Goal: Task Accomplishment & Management: Manage account settings

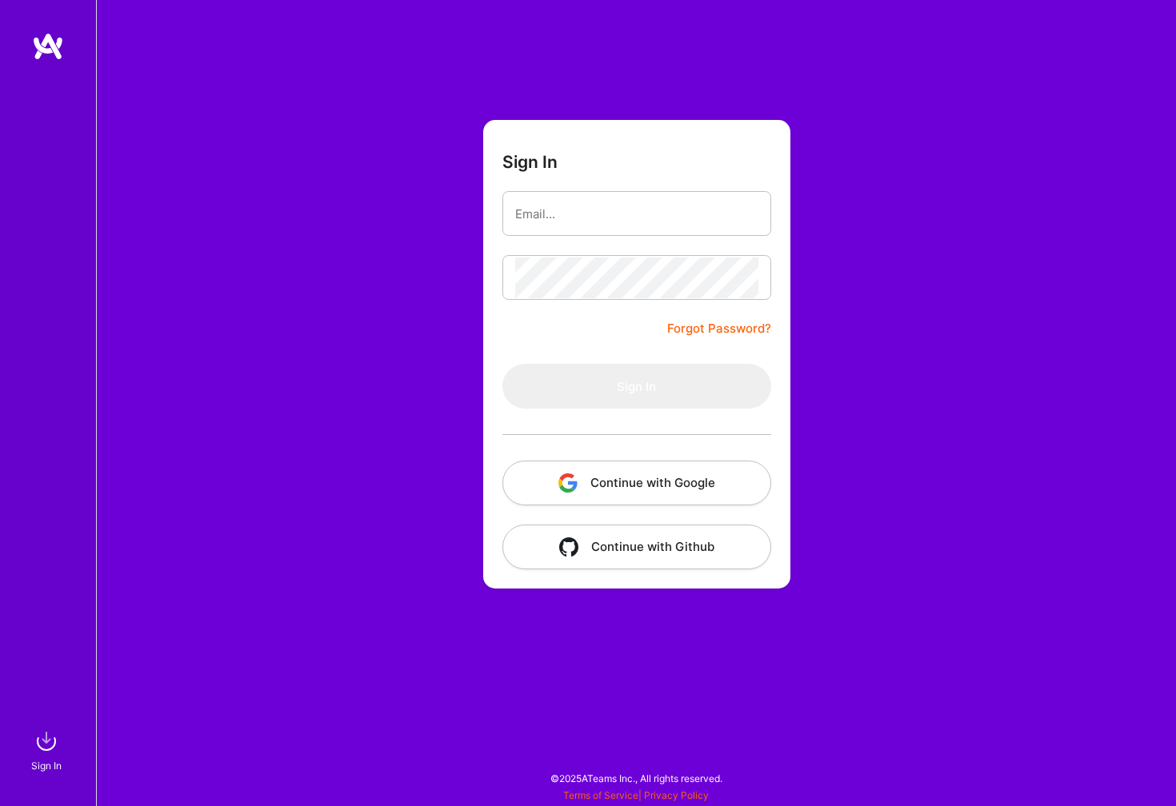
click at [412, 318] on div "Sign In Forgot Password? Sign In Continue with Google Continue with Github" at bounding box center [636, 403] width 1080 height 806
click at [582, 472] on button "Continue with Google" at bounding box center [636, 483] width 269 height 45
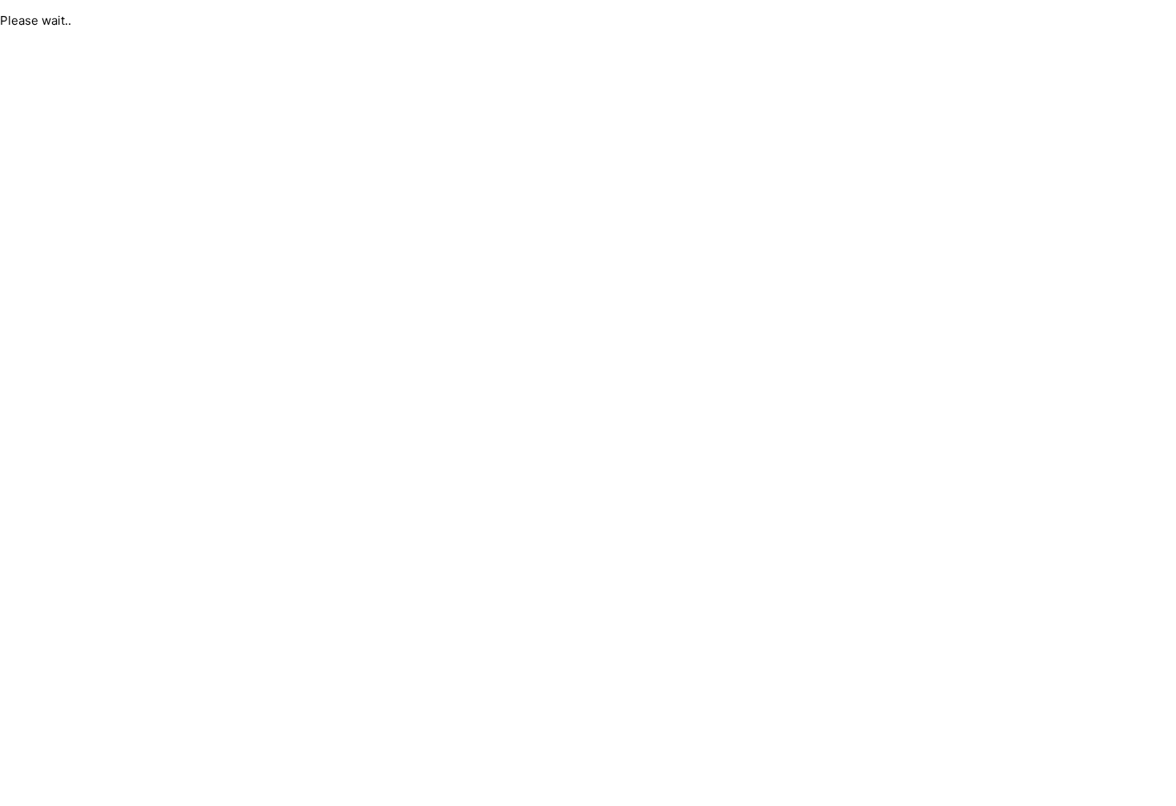
click at [1028, 41] on html "Please wait.." at bounding box center [588, 20] width 1176 height 41
click at [764, 41] on html "Please wait.." at bounding box center [588, 20] width 1176 height 41
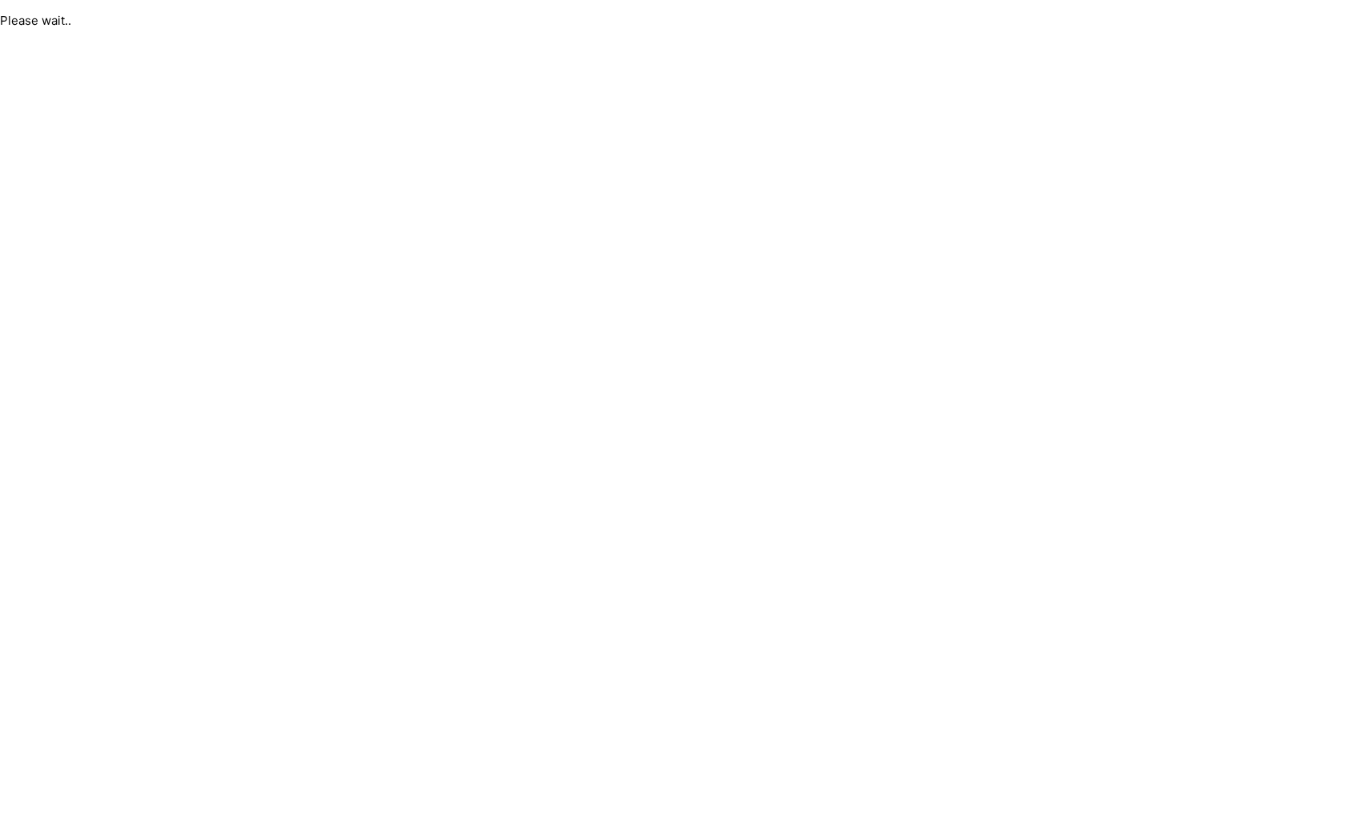
click at [768, 41] on html "Please wait.." at bounding box center [679, 20] width 1358 height 41
click at [183, 41] on html "Please wait.." at bounding box center [679, 20] width 1358 height 41
